Goal: Task Accomplishment & Management: Complete application form

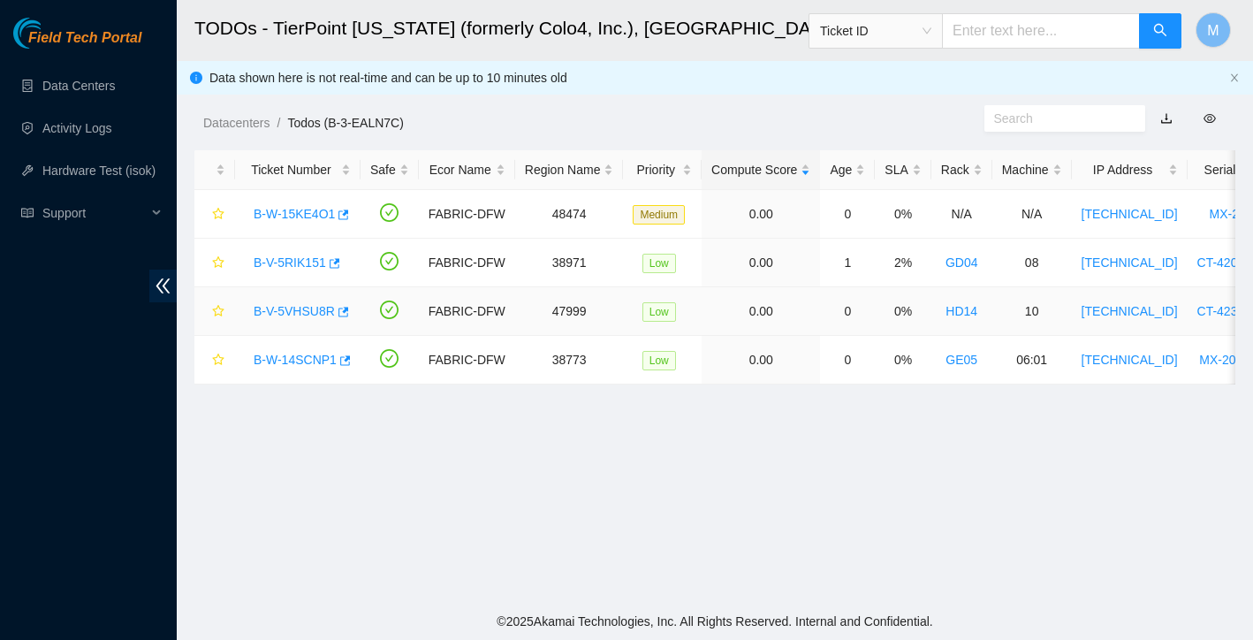
click at [301, 308] on link "B-V-5VHSU8R" at bounding box center [294, 311] width 81 height 14
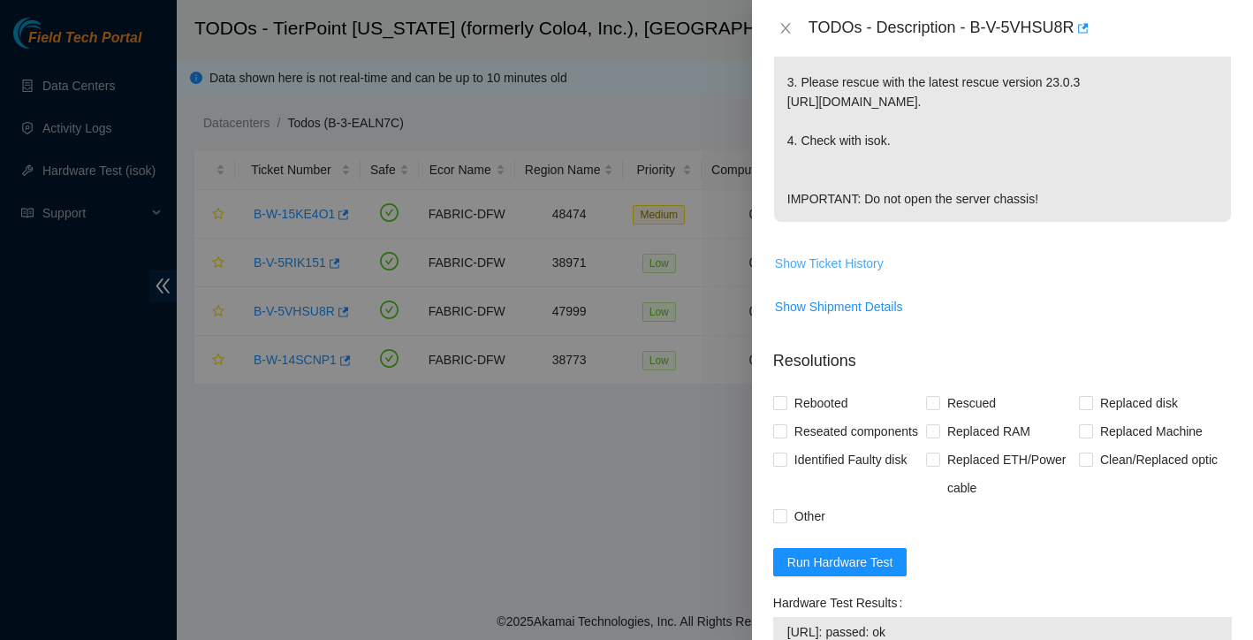
scroll to position [716, 0]
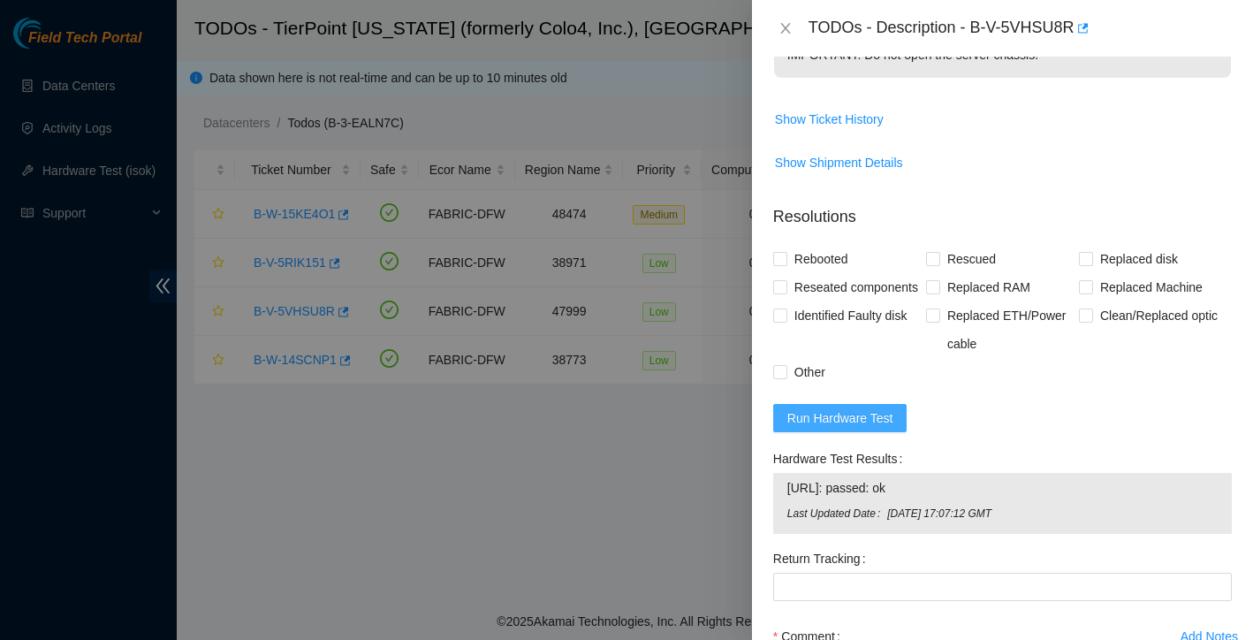
click at [844, 428] on span "Run Hardware Test" at bounding box center [840, 417] width 106 height 19
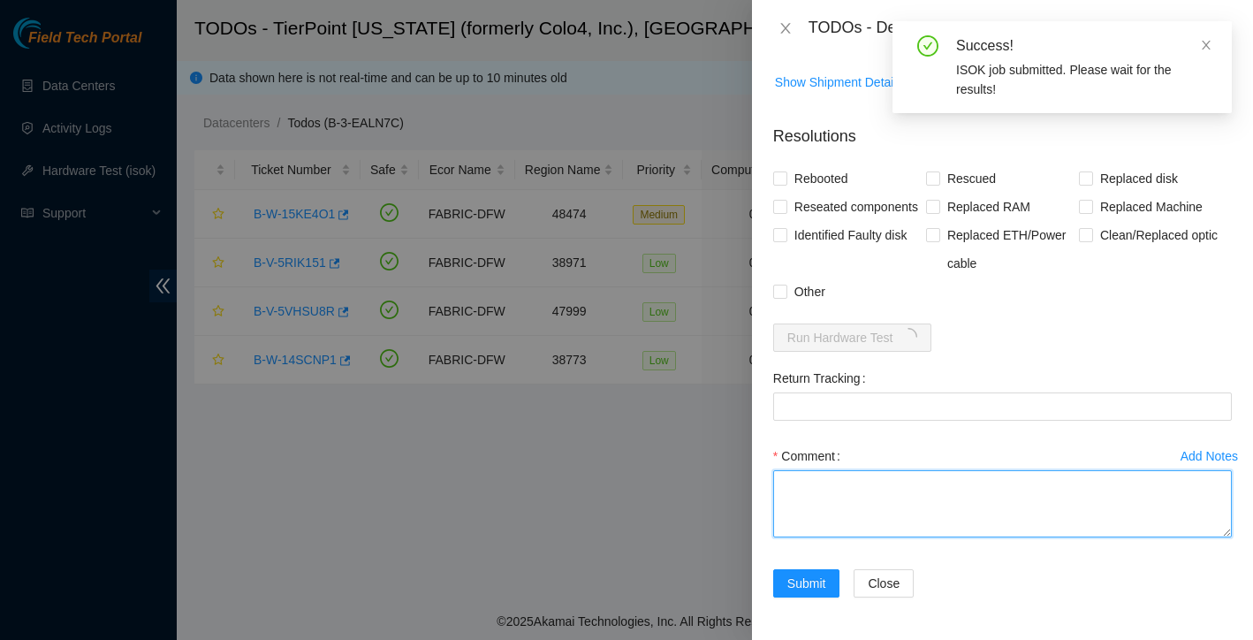
click at [828, 480] on textarea "Comment" at bounding box center [1002, 503] width 459 height 67
paste textarea "Found with no video unresponsive to keyboard cold reboot reseated disks rescued…"
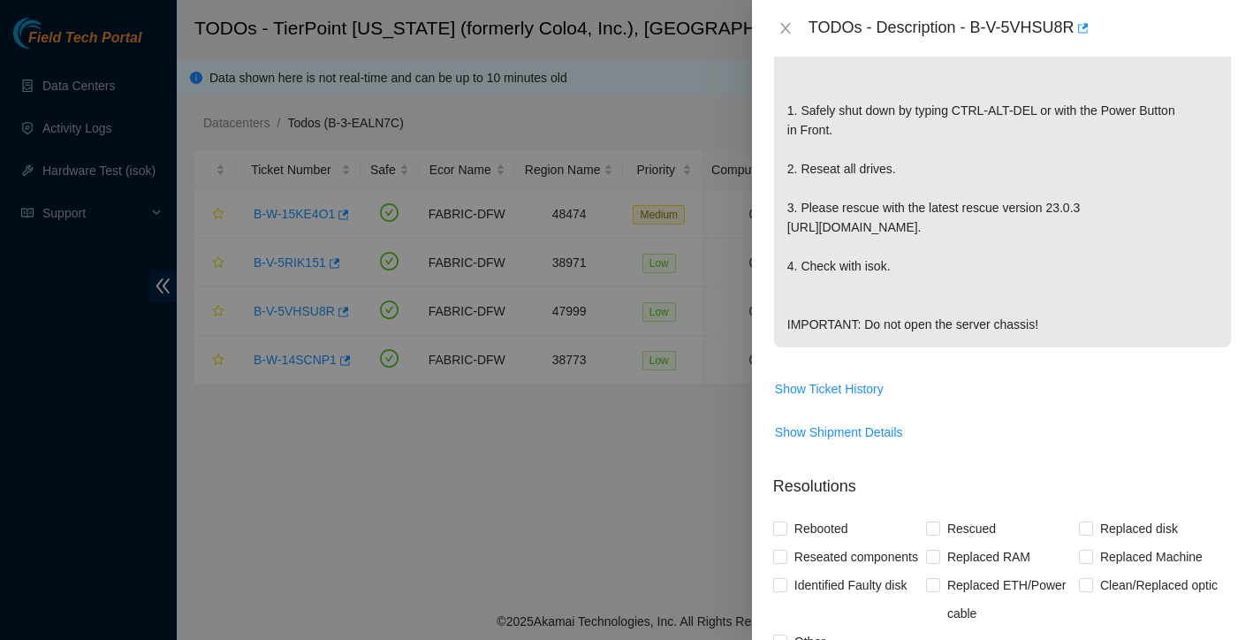
scroll to position [543, 0]
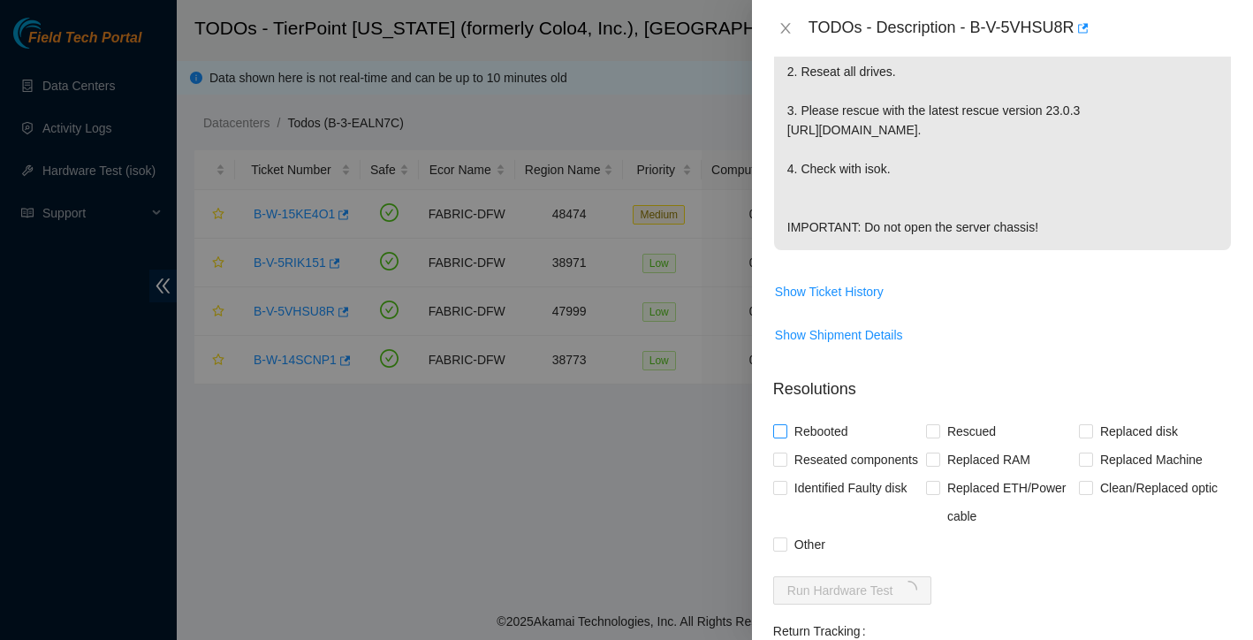
type textarea "Found with no video unresponsive to keyboard cold reboot reseated disks rescued…"
click at [780, 437] on input "Rebooted" at bounding box center [779, 430] width 12 height 12
checkbox input "true"
click at [931, 437] on input "Rescued" at bounding box center [932, 430] width 12 height 12
checkbox input "true"
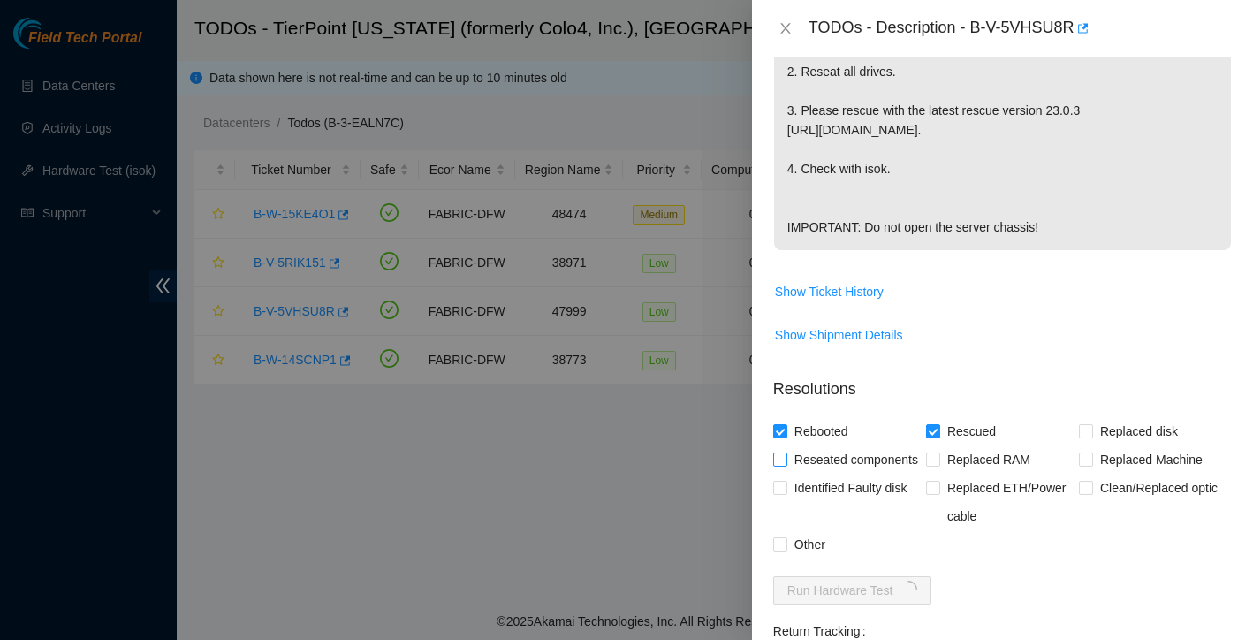
click at [784, 465] on input "Reseated components" at bounding box center [779, 458] width 12 height 12
checkbox input "true"
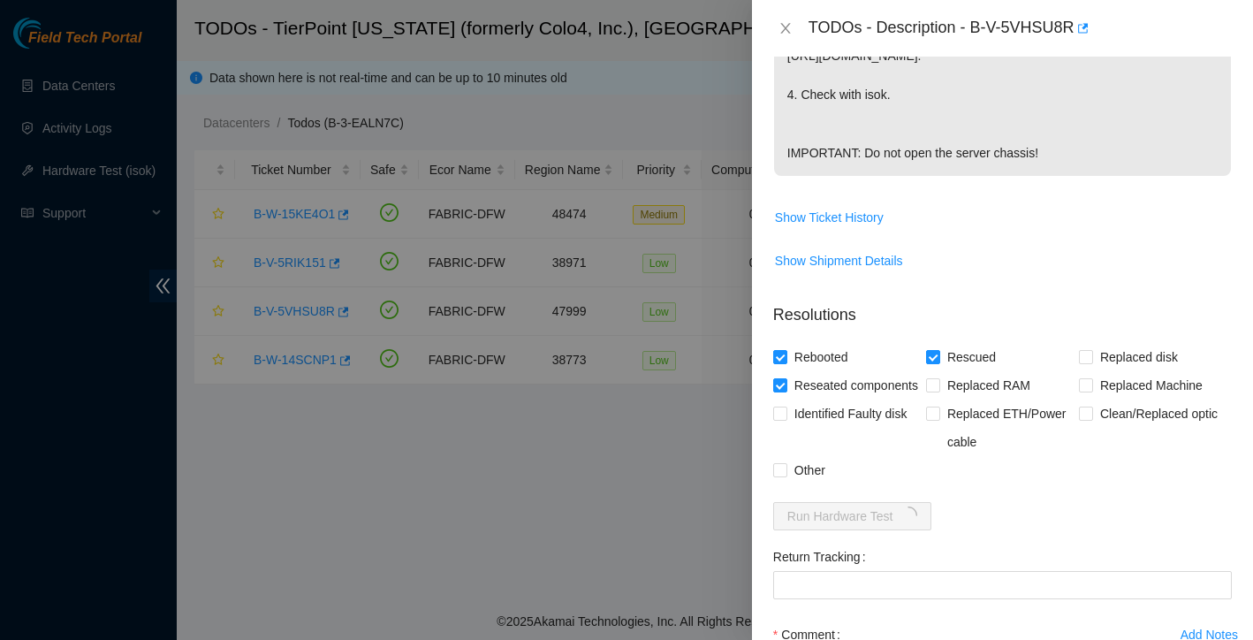
scroll to position [620, 0]
click at [784, 482] on label "Other" at bounding box center [802, 467] width 59 height 28
click at [784, 473] on input "Other" at bounding box center [779, 466] width 12 height 12
checkbox input "true"
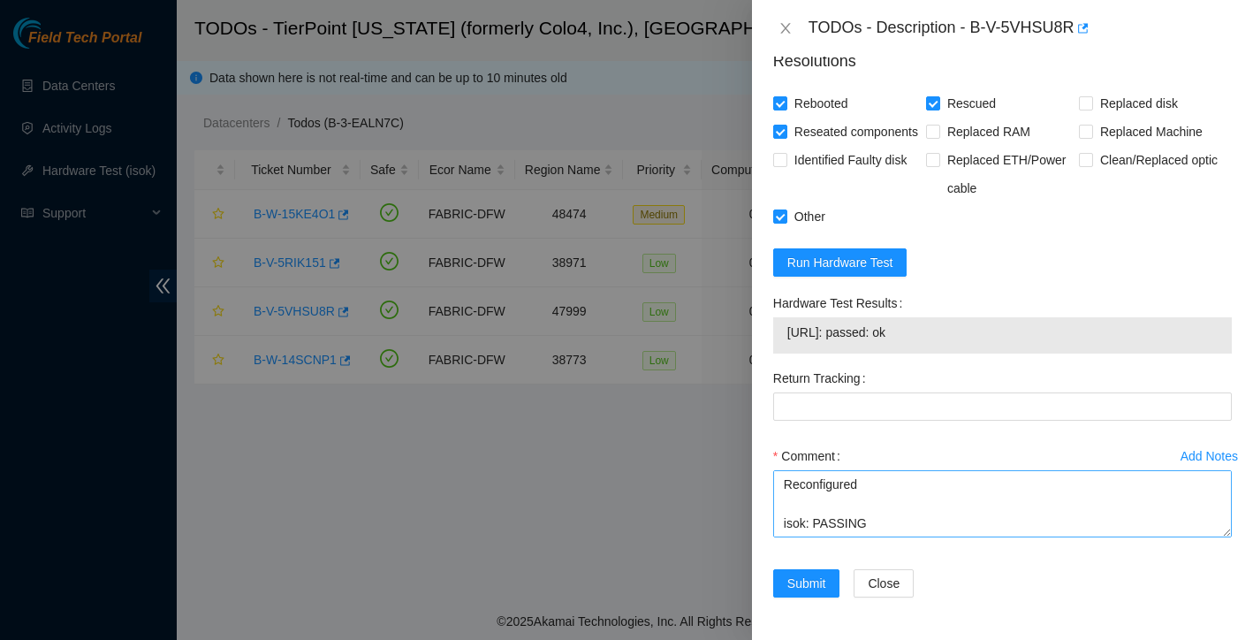
scroll to position [194, 0]
click at [823, 581] on span "Submit" at bounding box center [806, 583] width 39 height 19
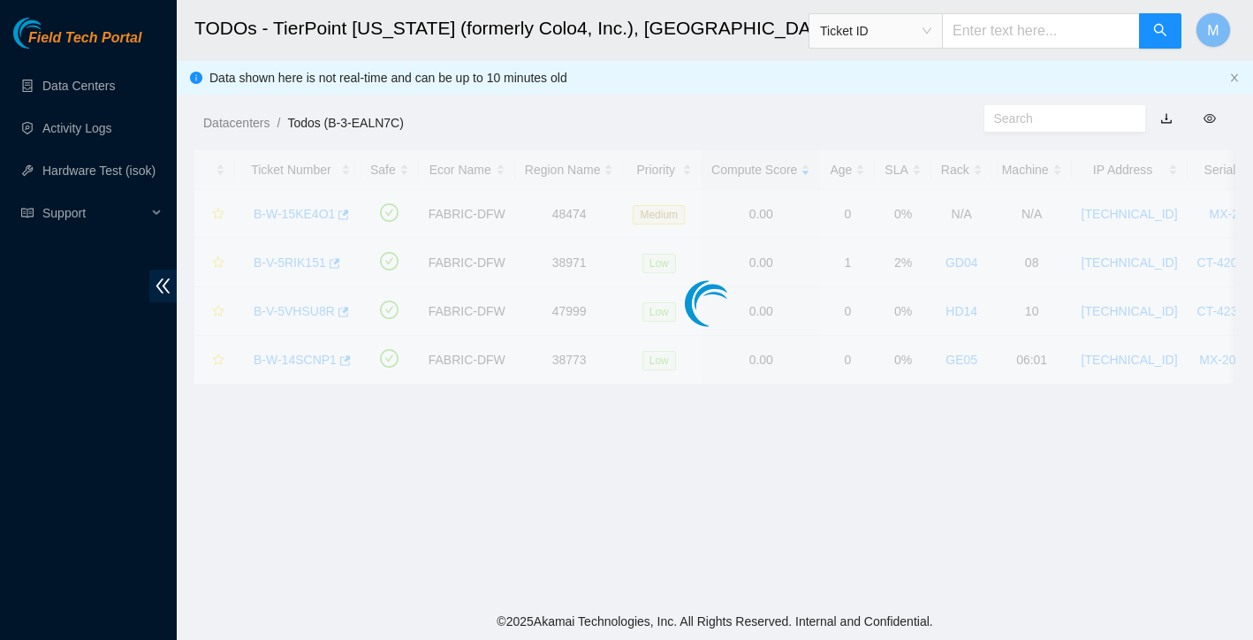
scroll to position [346, 0]
